Goal: Task Accomplishment & Management: Manage account settings

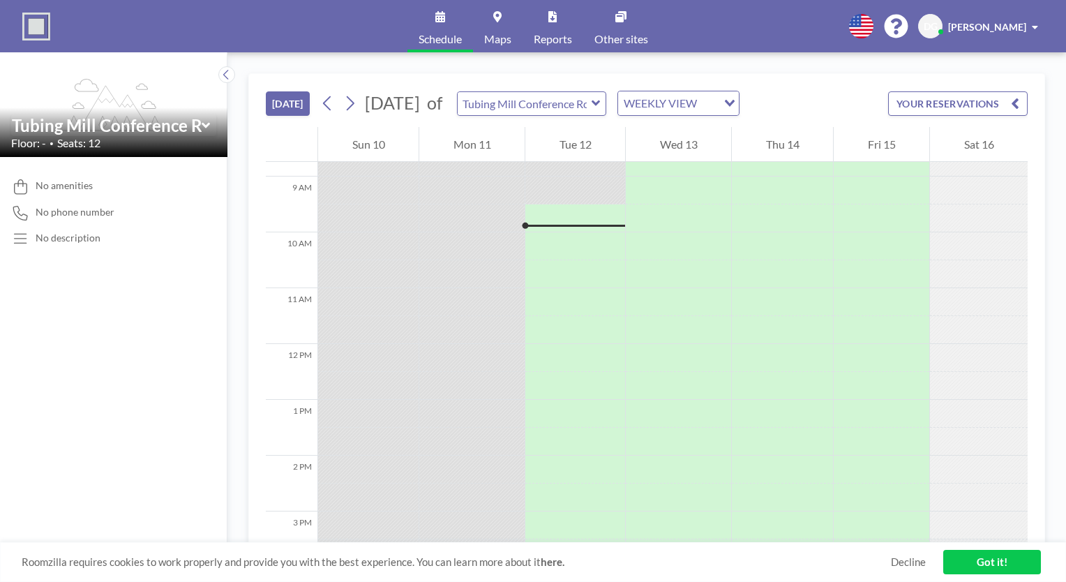
scroll to position [502, 0]
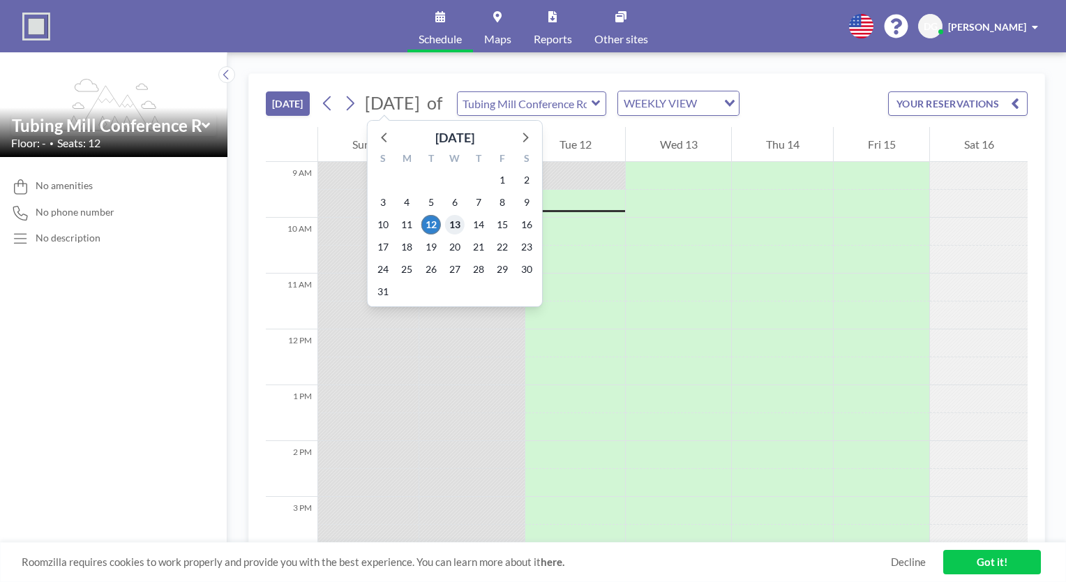
click at [455, 225] on span "13" at bounding box center [455, 225] width 20 height 20
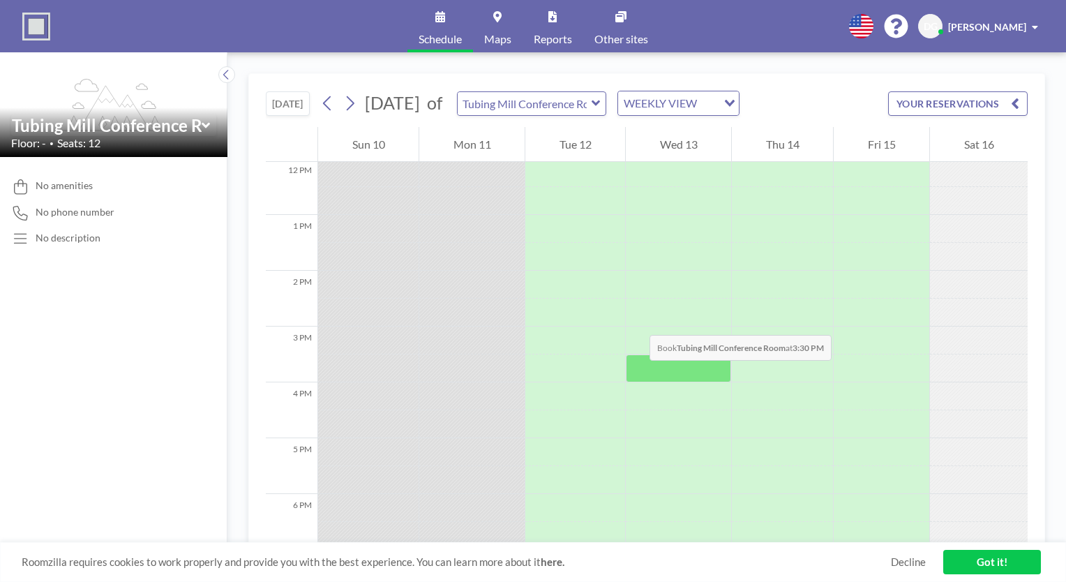
scroll to position [642, 0]
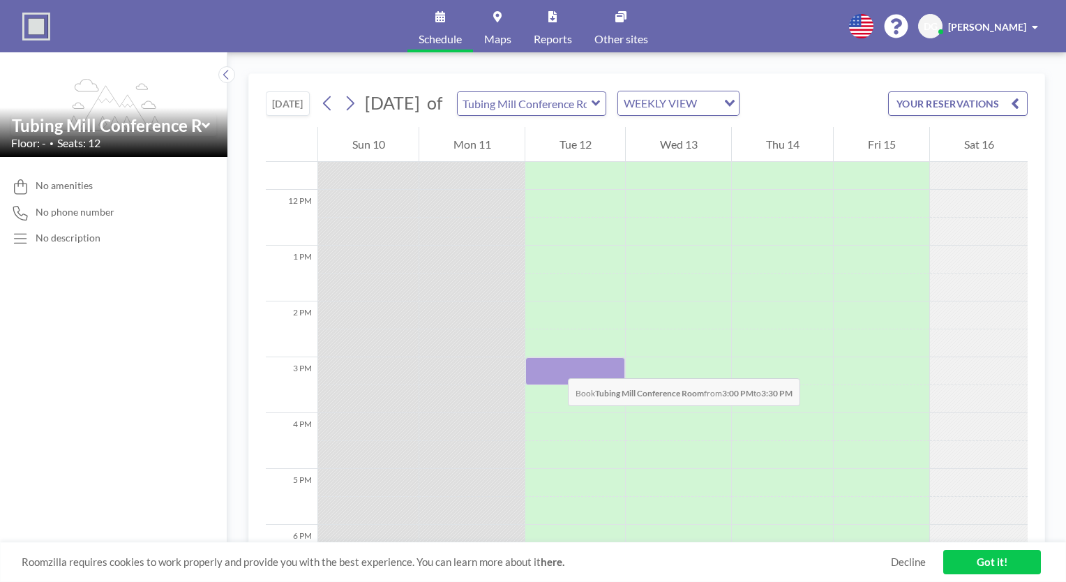
click at [554, 364] on div at bounding box center [575, 371] width 100 height 28
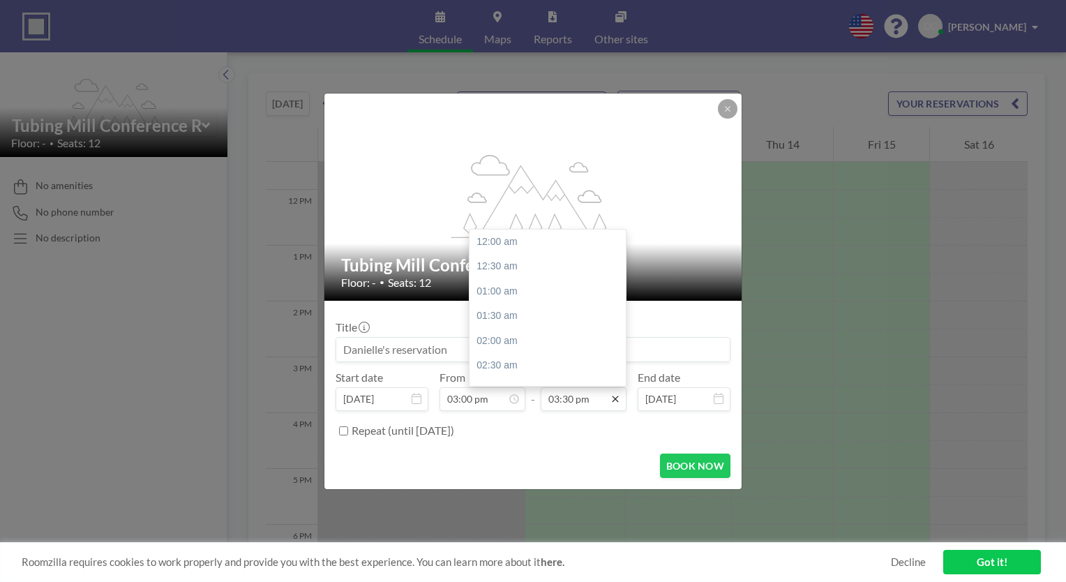
scroll to position [770, 0]
click at [617, 402] on icon at bounding box center [615, 398] width 11 height 11
click at [514, 271] on div "04:00 pm" at bounding box center [550, 266] width 163 height 25
type input "04:00 pm"
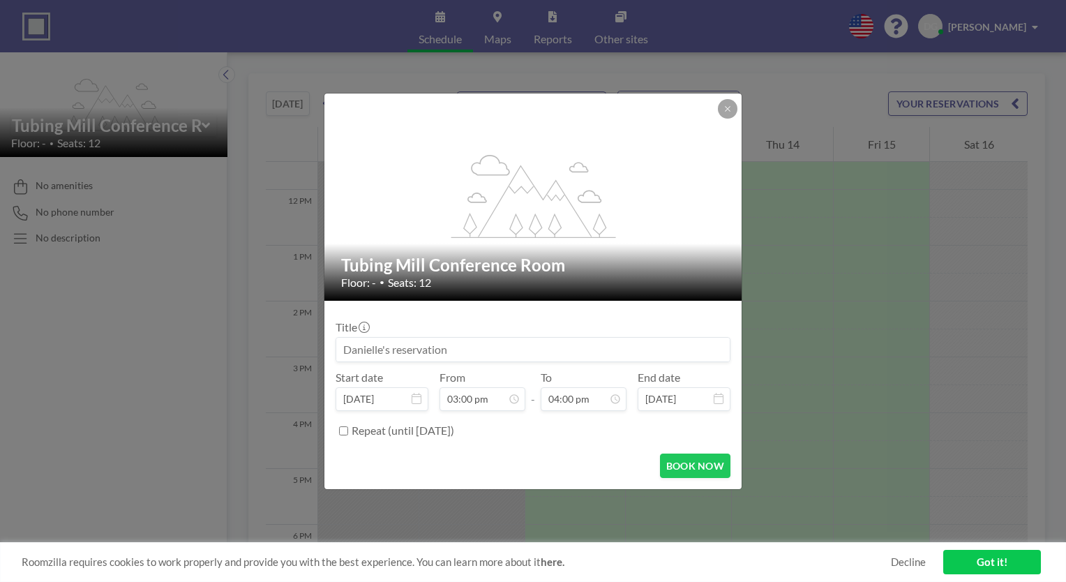
scroll to position [794, 0]
click at [343, 430] on input "Repeat (until [DATE])" at bounding box center [343, 430] width 9 height 9
checkbox input "true"
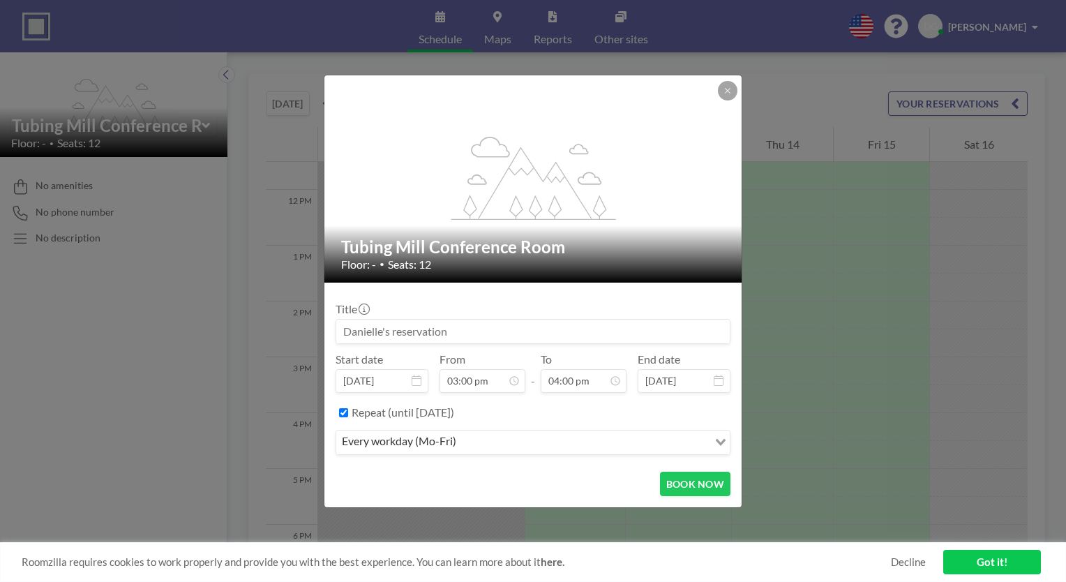
click at [722, 442] on icon "Search for option" at bounding box center [721, 442] width 10 height 7
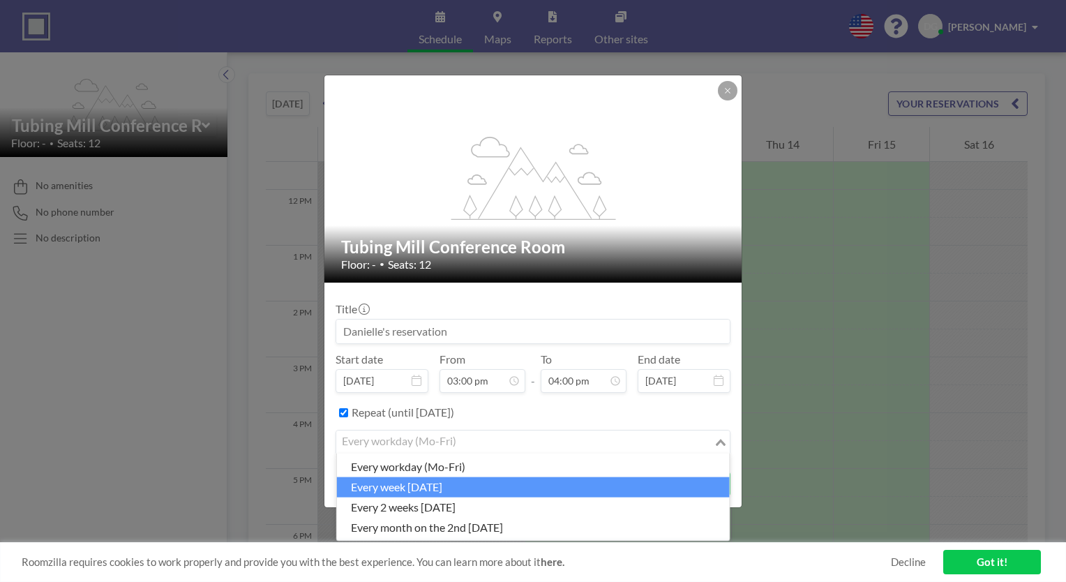
click at [485, 495] on li "every week [DATE]" at bounding box center [533, 486] width 393 height 20
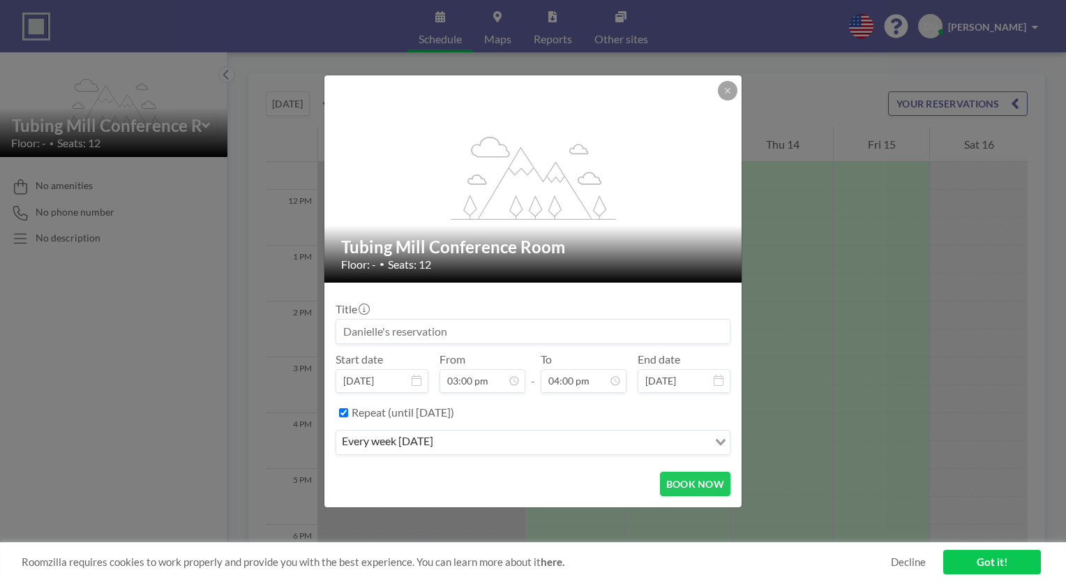
click at [419, 375] on icon at bounding box center [417, 380] width 10 height 11
click at [414, 379] on icon at bounding box center [417, 380] width 10 height 11
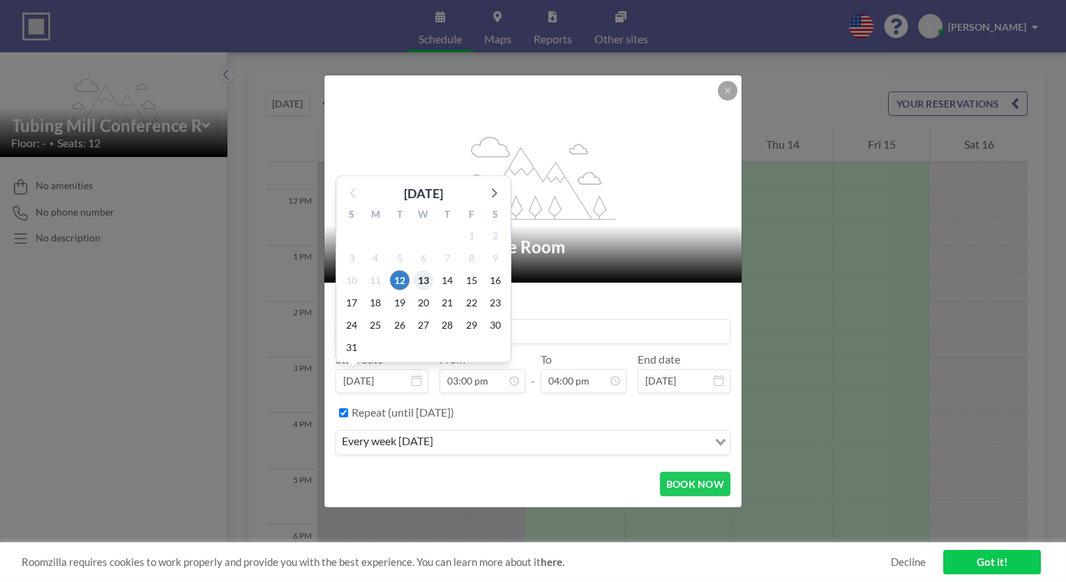
click at [419, 278] on span "13" at bounding box center [424, 281] width 20 height 20
type input "[DATE]"
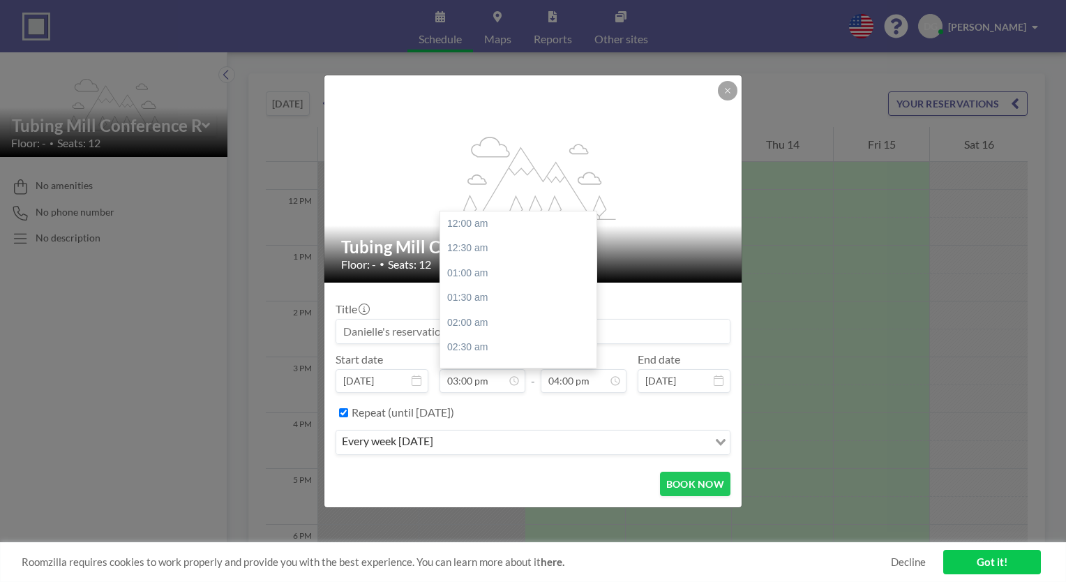
scroll to position [745, 0]
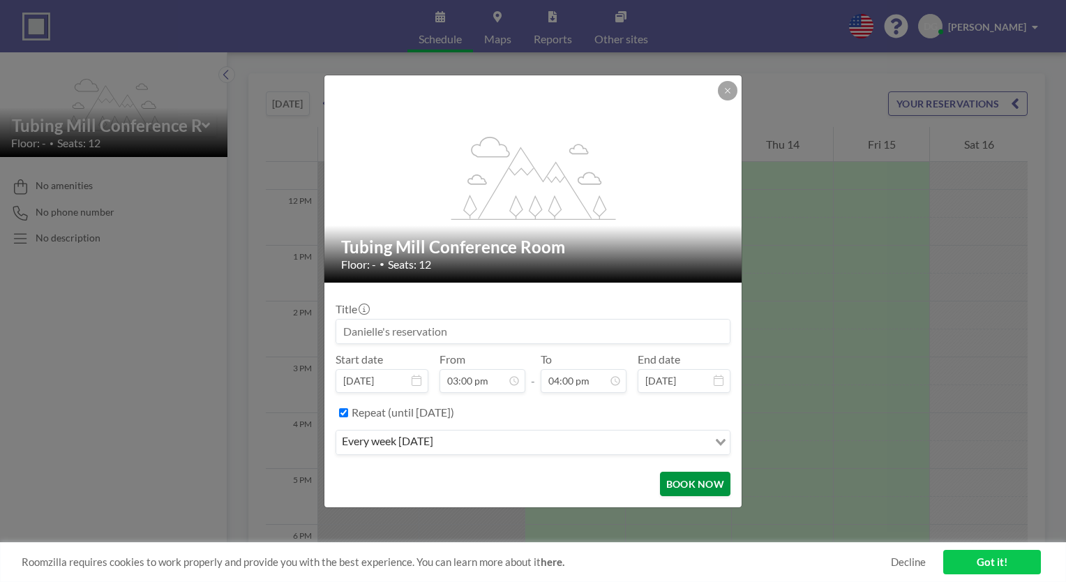
click at [681, 486] on button "BOOK NOW" at bounding box center [695, 484] width 70 height 24
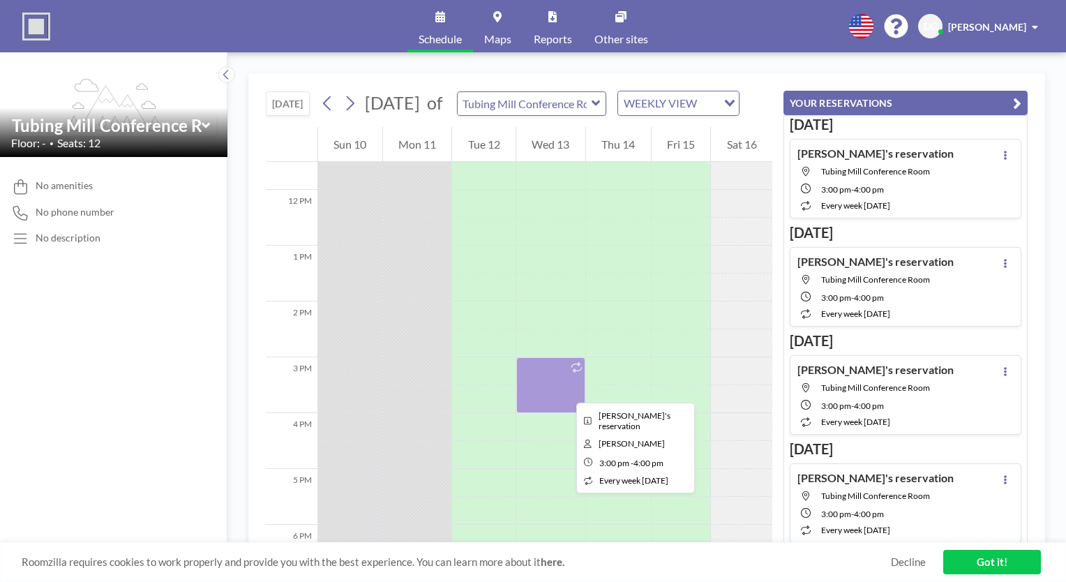
click at [568, 377] on div at bounding box center [576, 367] width 16 height 19
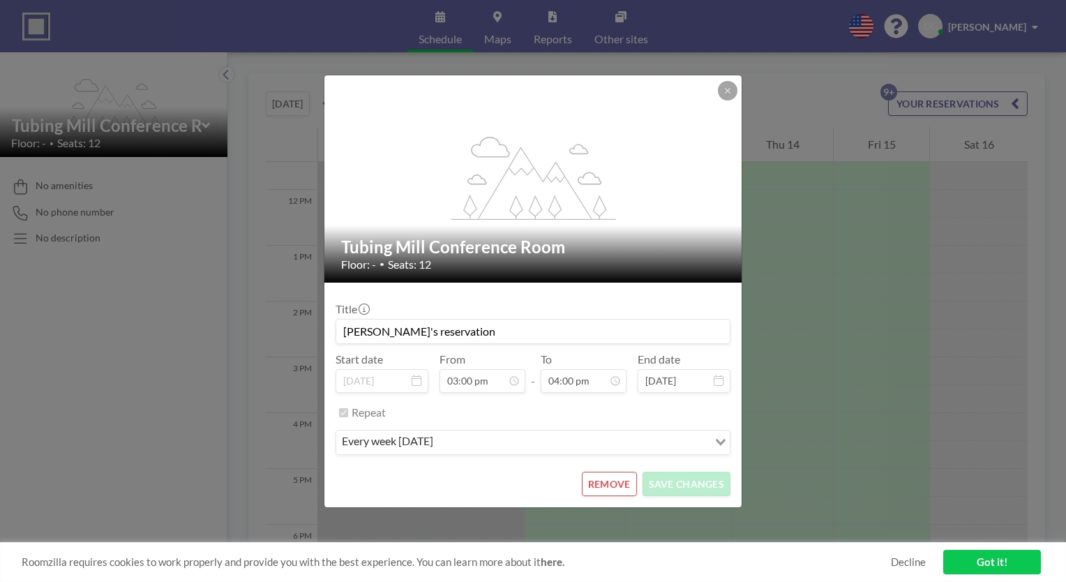
scroll to position [794, 0]
click at [612, 481] on button "REMOVE" at bounding box center [609, 484] width 55 height 24
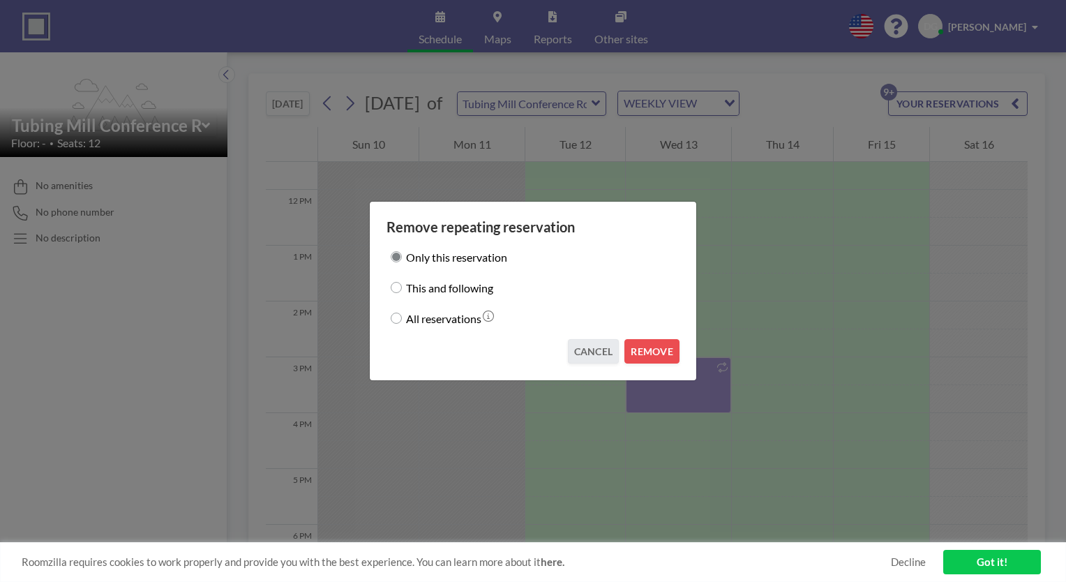
drag, startPoint x: 396, startPoint y: 318, endPoint x: 407, endPoint y: 319, distance: 10.5
click at [398, 319] on input "All reservations" at bounding box center [396, 317] width 11 height 11
radio input "true"
click at [651, 350] on button "REMOVE" at bounding box center [651, 351] width 55 height 24
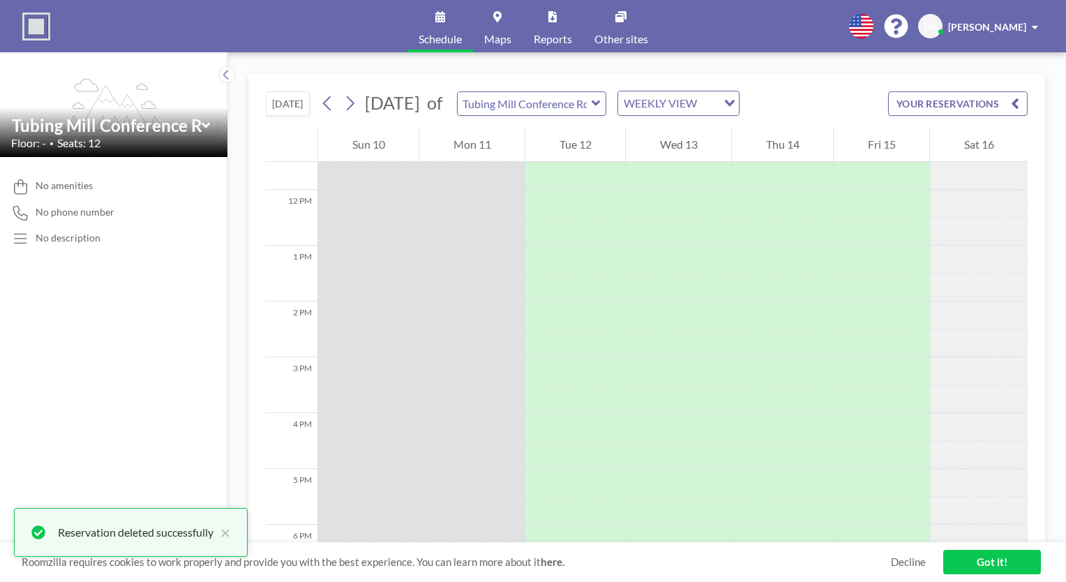
click at [600, 103] on icon at bounding box center [595, 103] width 8 height 6
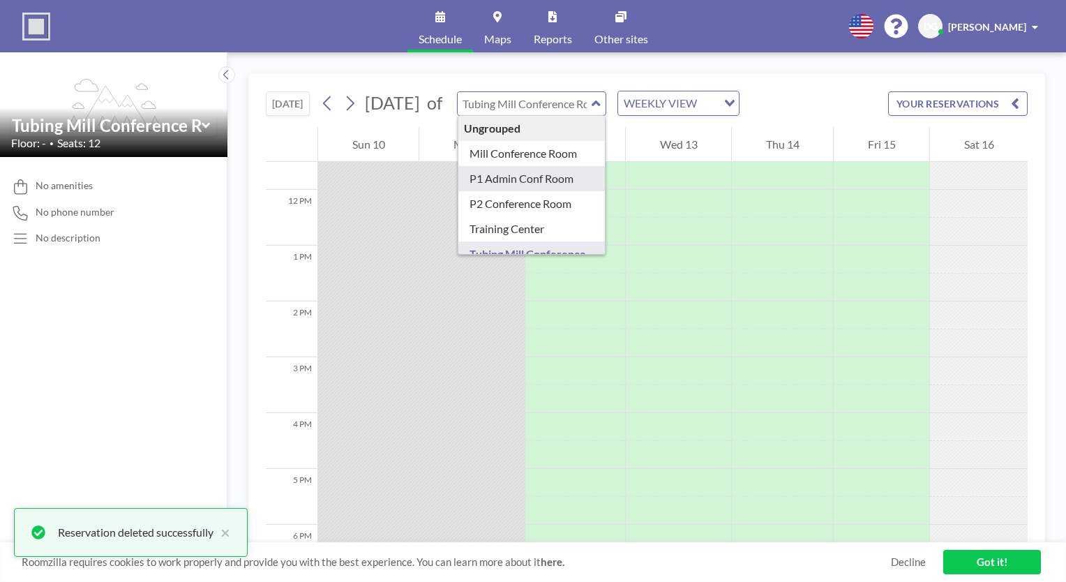
type input "P1 Admin Conf Room"
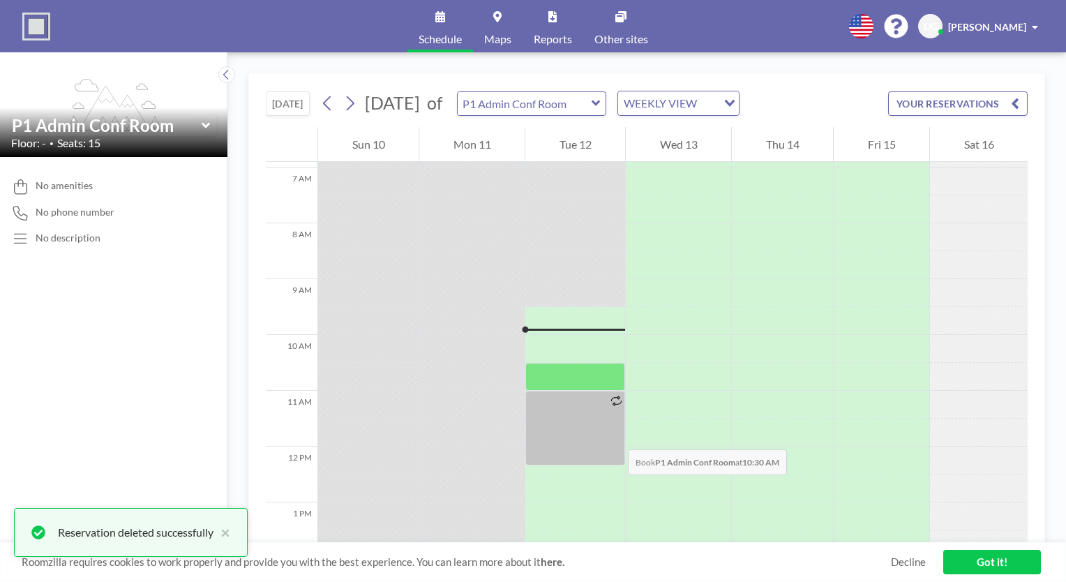
scroll to position [502, 0]
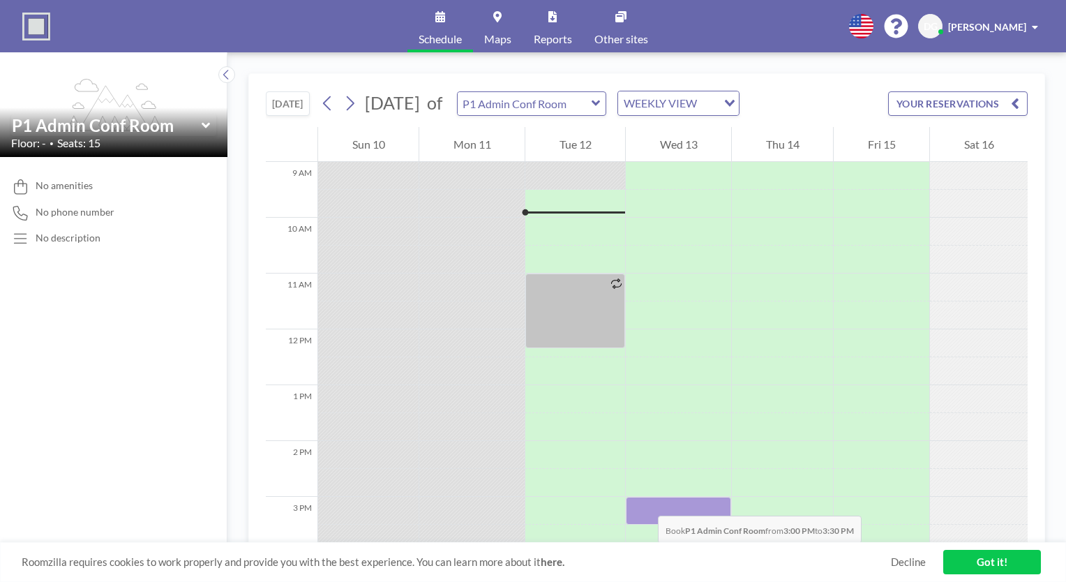
click at [644, 502] on div at bounding box center [678, 511] width 105 height 28
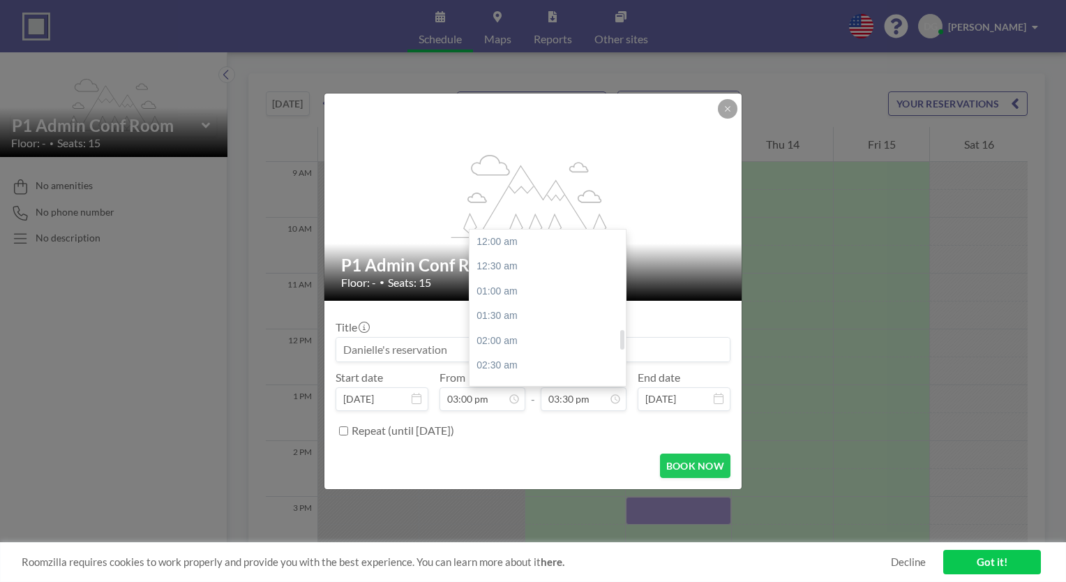
scroll to position [770, 0]
click at [522, 261] on div "04:00 pm" at bounding box center [550, 266] width 163 height 25
type input "04:00 pm"
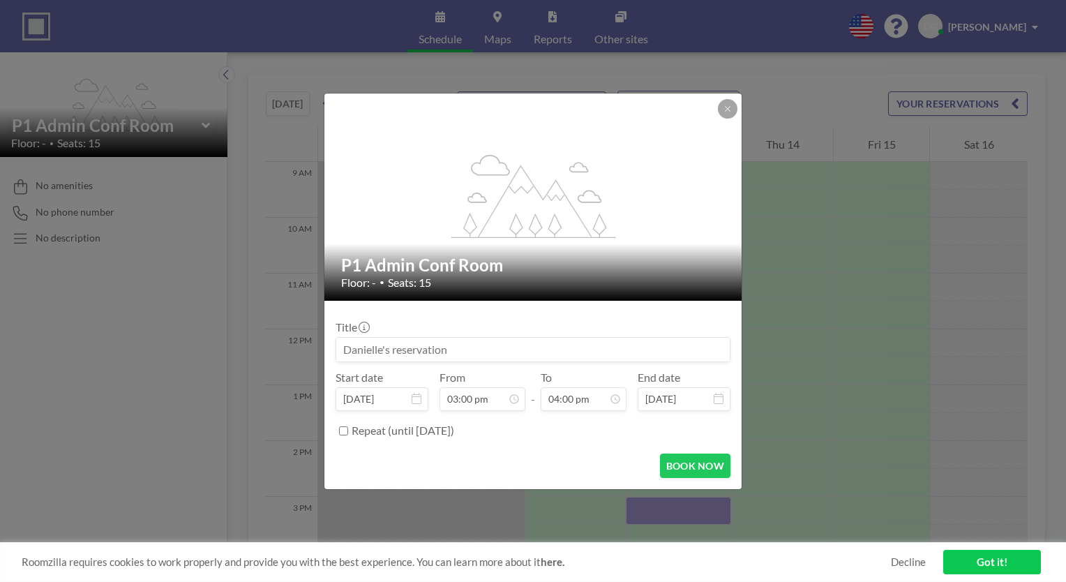
click at [343, 428] on input "Repeat (until [DATE])" at bounding box center [343, 430] width 9 height 9
checkbox input "true"
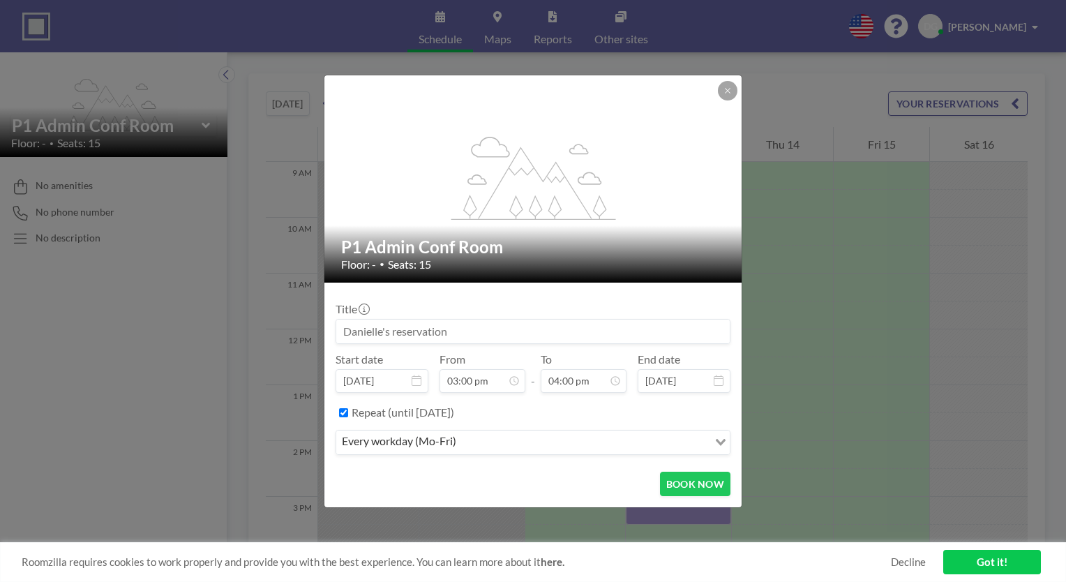
click at [718, 442] on icon "Search for option" at bounding box center [721, 442] width 10 height 7
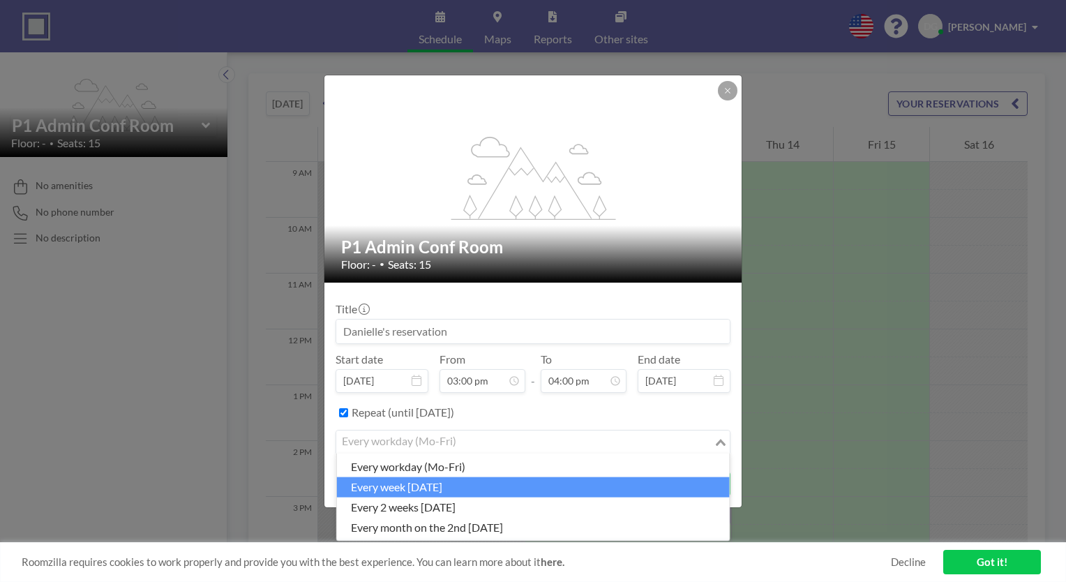
click at [544, 484] on li "every week [DATE]" at bounding box center [533, 486] width 393 height 20
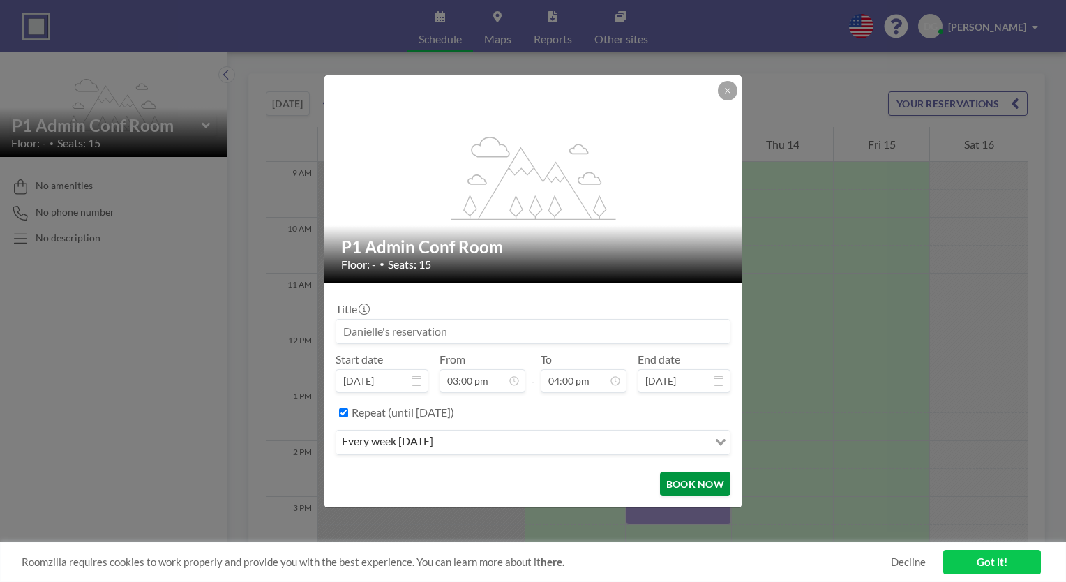
click at [700, 482] on button "BOOK NOW" at bounding box center [695, 484] width 70 height 24
